Goal: Task Accomplishment & Management: Use online tool/utility

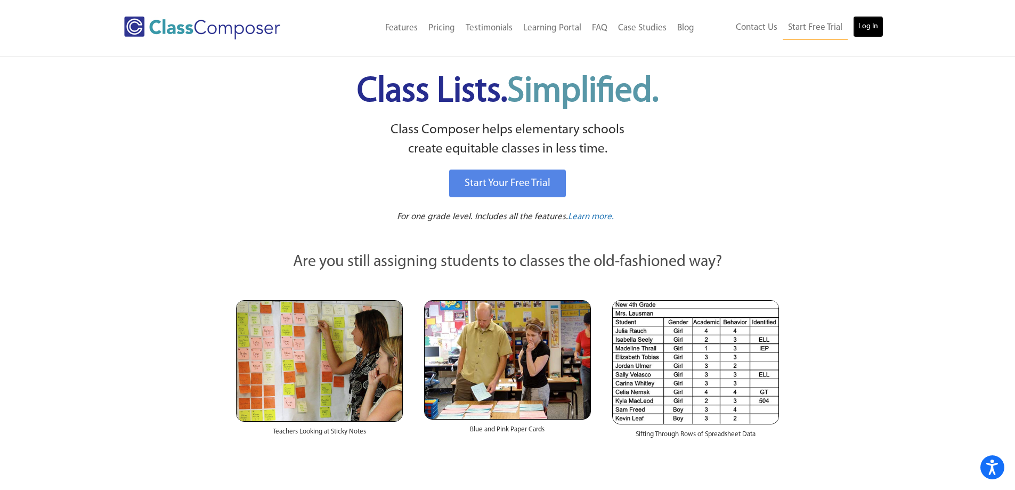
click at [871, 27] on link "Log In" at bounding box center [868, 26] width 30 height 21
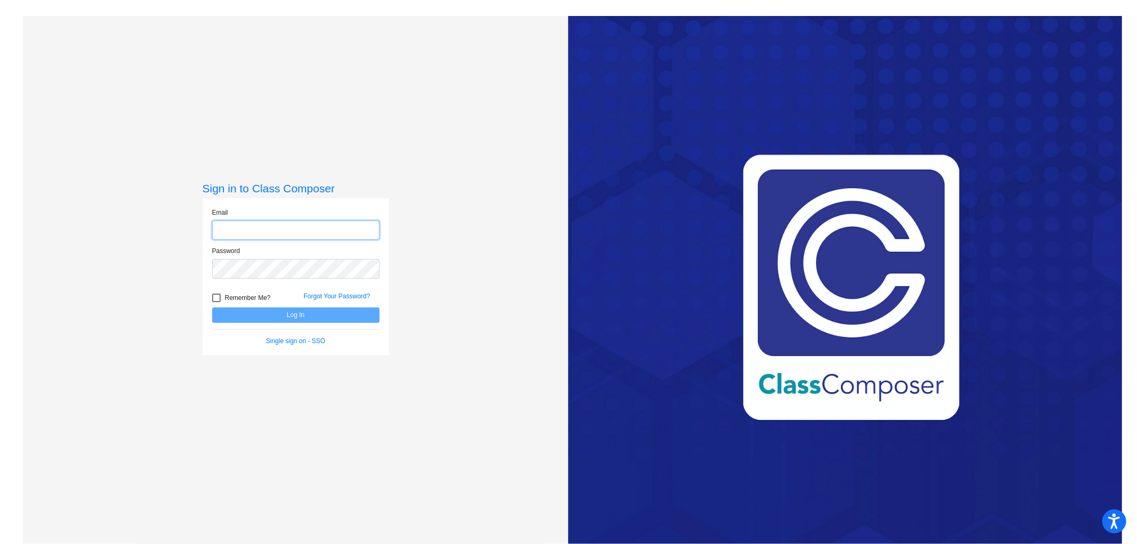
type input "[EMAIL_ADDRESS][DOMAIN_NAME]"
click at [272, 317] on button "Log In" at bounding box center [295, 315] width 167 height 15
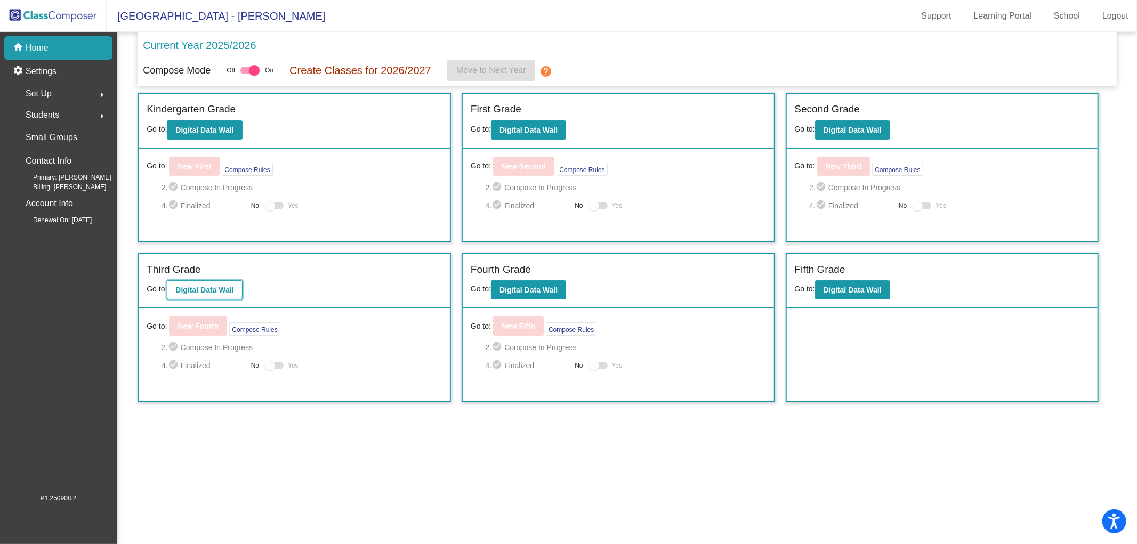
click at [212, 289] on b "Digital Data Wall" at bounding box center [204, 290] width 58 height 9
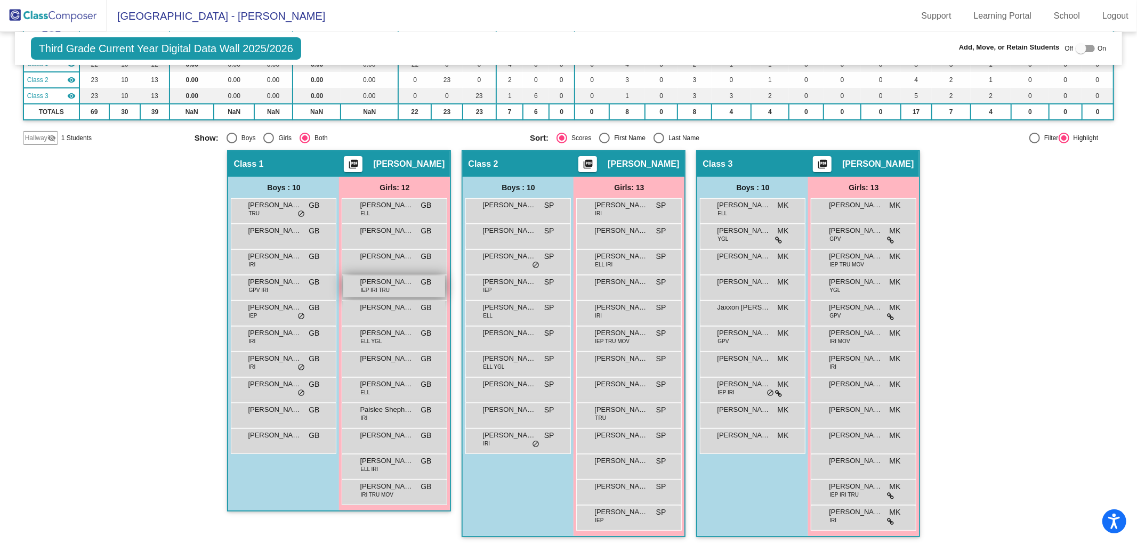
scroll to position [134, 0]
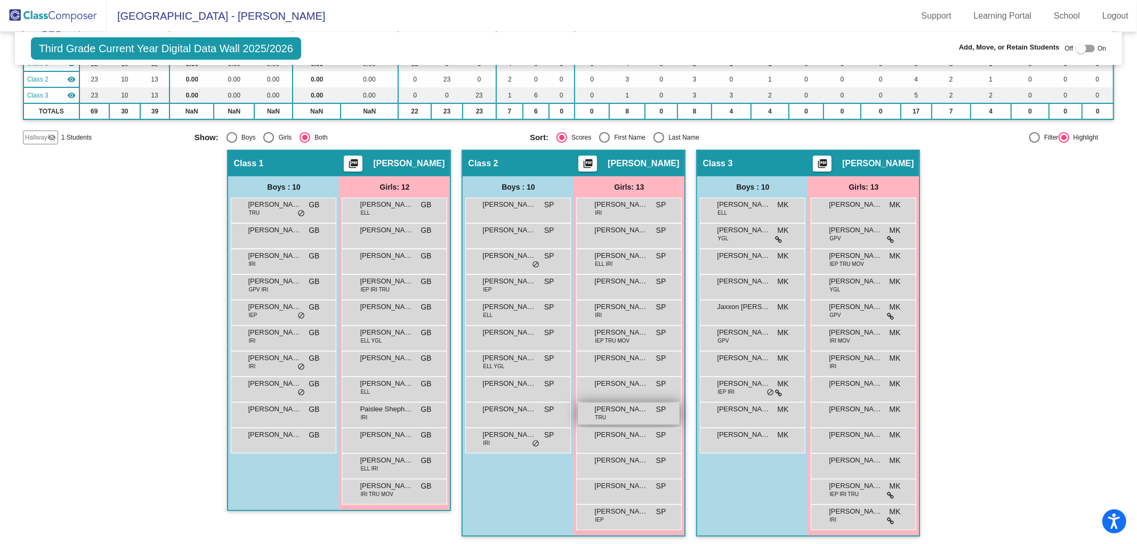
click at [632, 413] on div "[PERSON_NAME] TRU SP lock do_not_disturb_alt" at bounding box center [629, 414] width 102 height 22
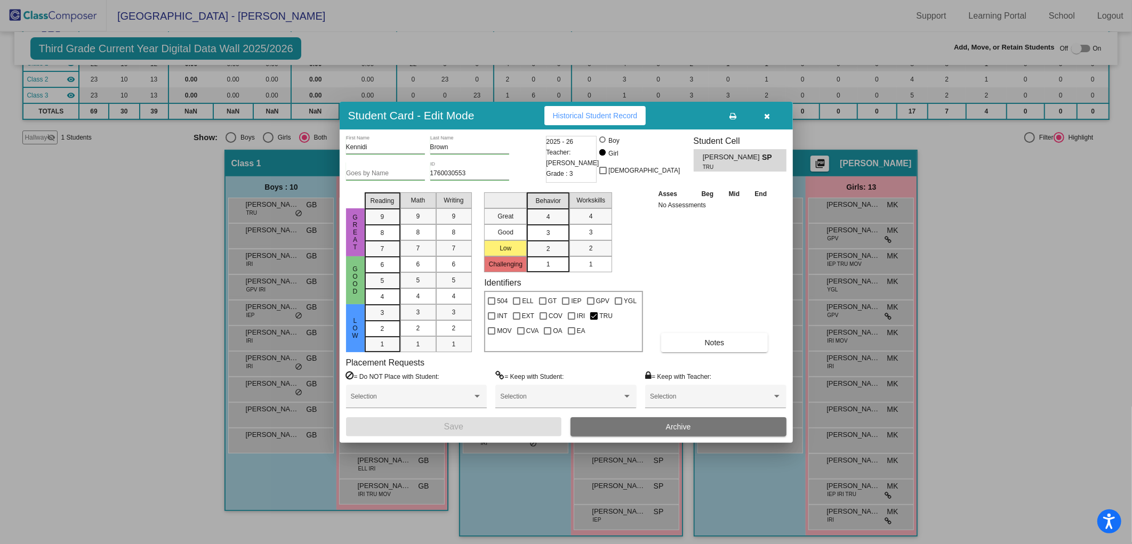
click at [770, 114] on button "button" at bounding box center [767, 115] width 34 height 19
